Goal: Task Accomplishment & Management: Manage account settings

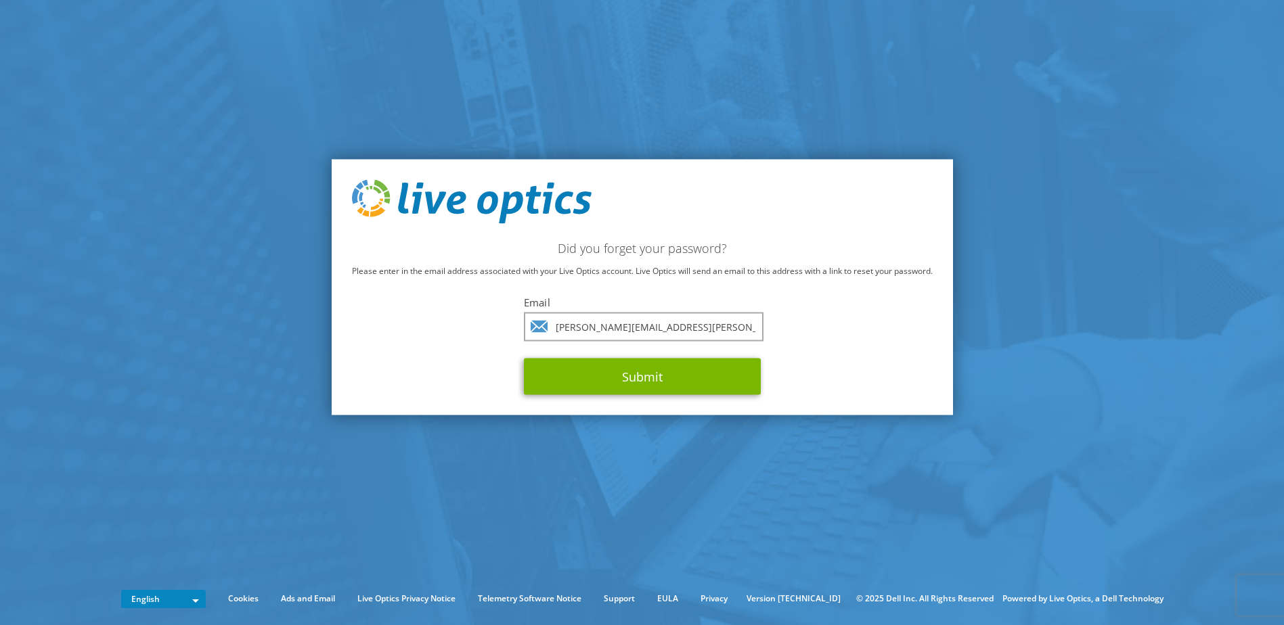
type input "carl.snelgrove@cawthron.org.nz"
click at [524, 359] on button "Submit" at bounding box center [642, 377] width 237 height 37
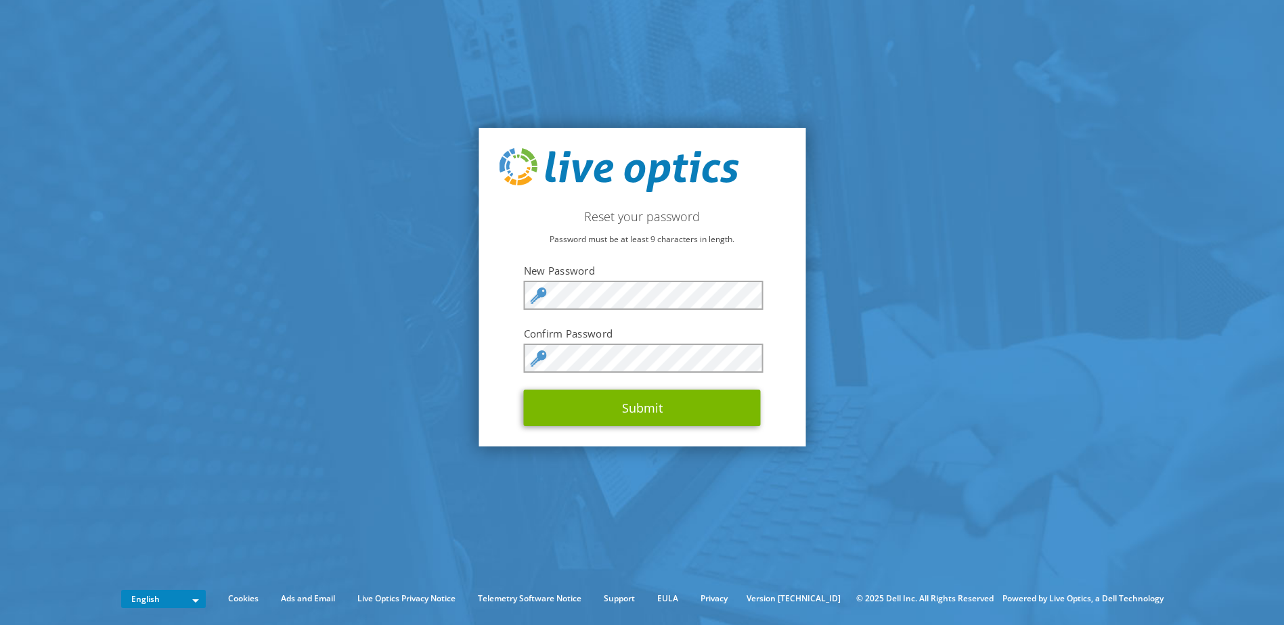
click at [792, 310] on div "Reset your password Password must be at least 9 characters in length. New Passw…" at bounding box center [641, 287] width 327 height 319
click at [508, 374] on div "Reset your password Password must be at least 9 characters in length. New Passw…" at bounding box center [641, 287] width 327 height 319
click at [592, 406] on button "Submit" at bounding box center [642, 408] width 237 height 37
